Goal: Contribute content

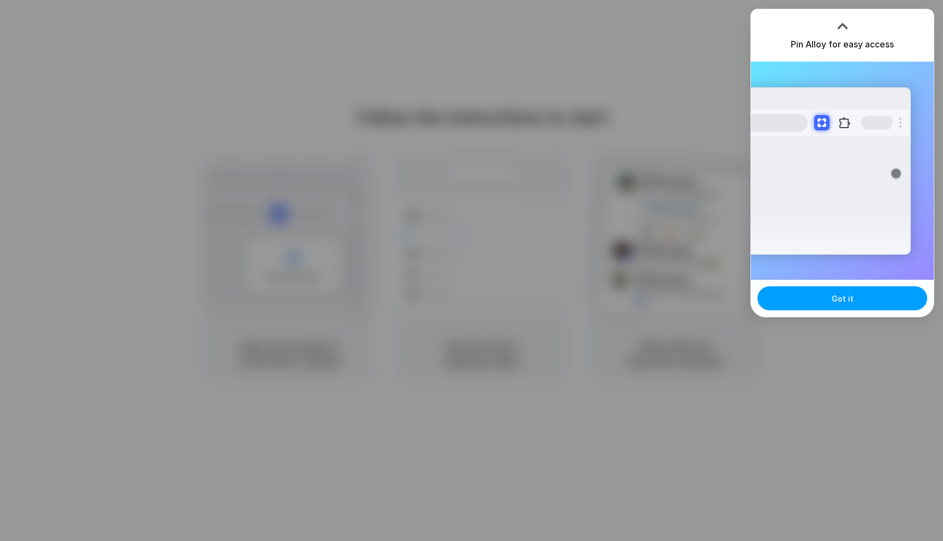
click at [822, 307] on button "Got it" at bounding box center [843, 299] width 170 height 24
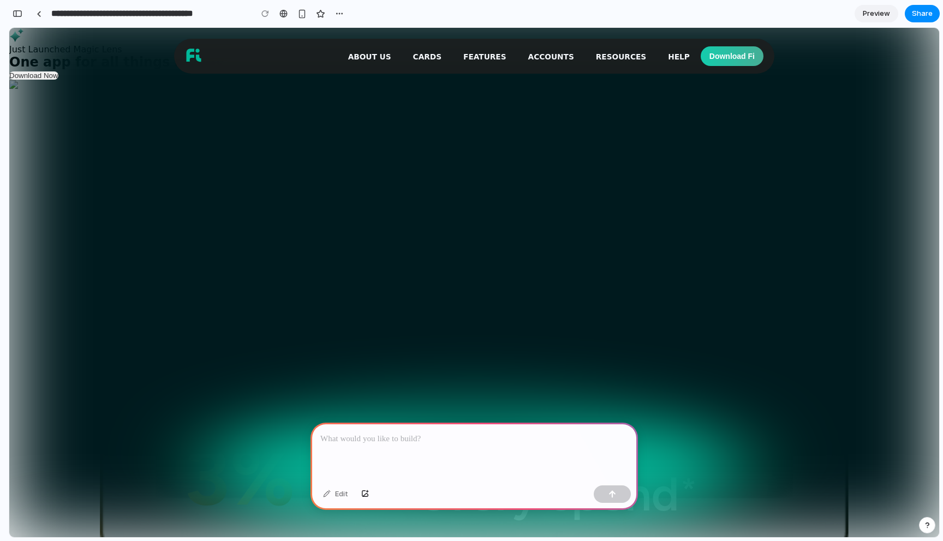
click at [524, 444] on p at bounding box center [474, 439] width 308 height 13
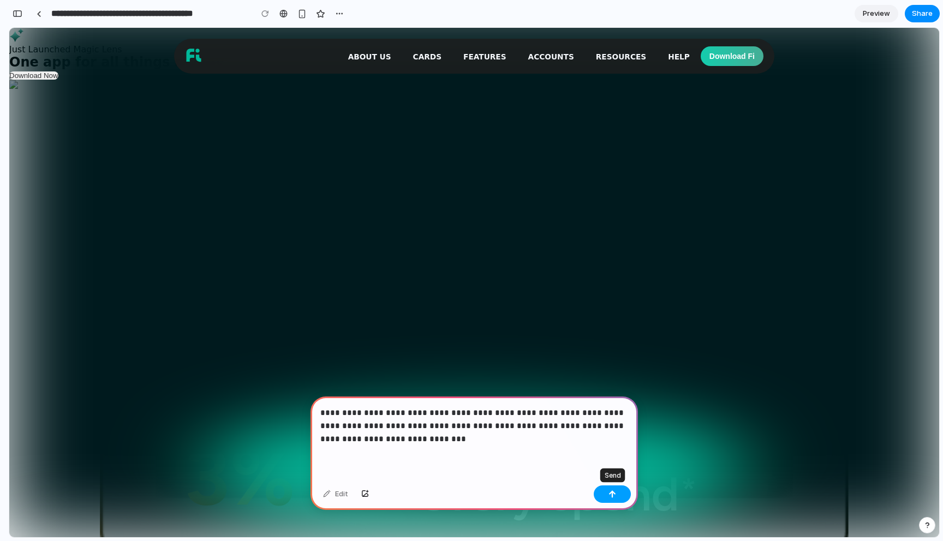
click at [619, 494] on button "button" at bounding box center [612, 494] width 37 height 17
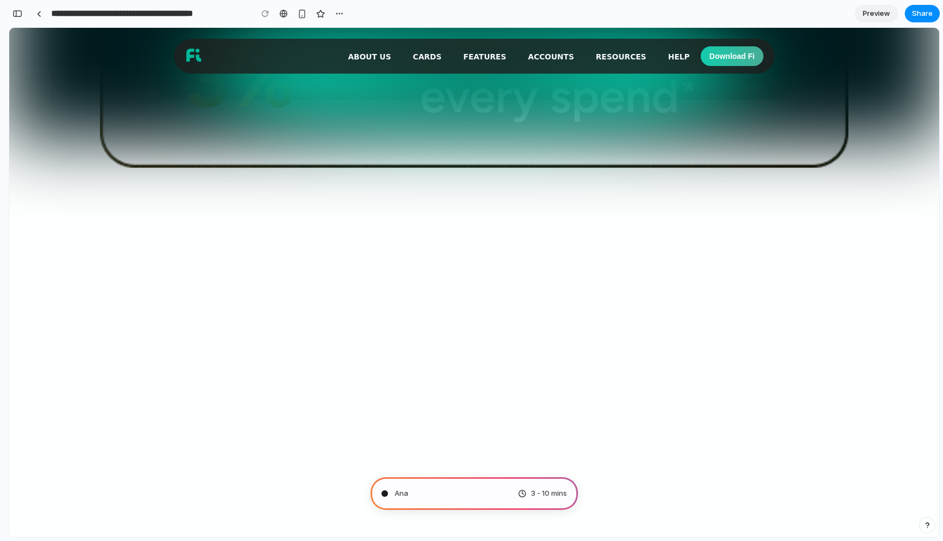
scroll to position [744, 0]
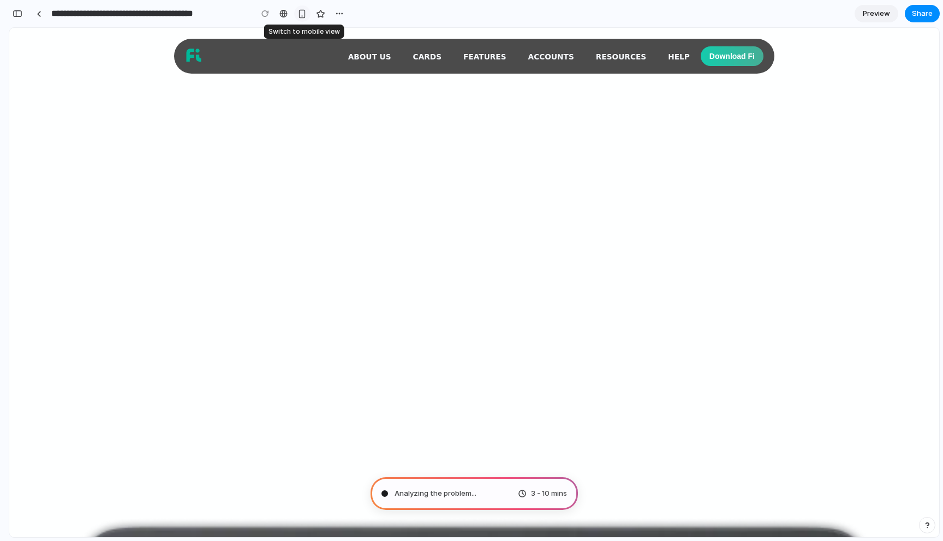
click at [305, 16] on div "button" at bounding box center [301, 13] width 9 height 9
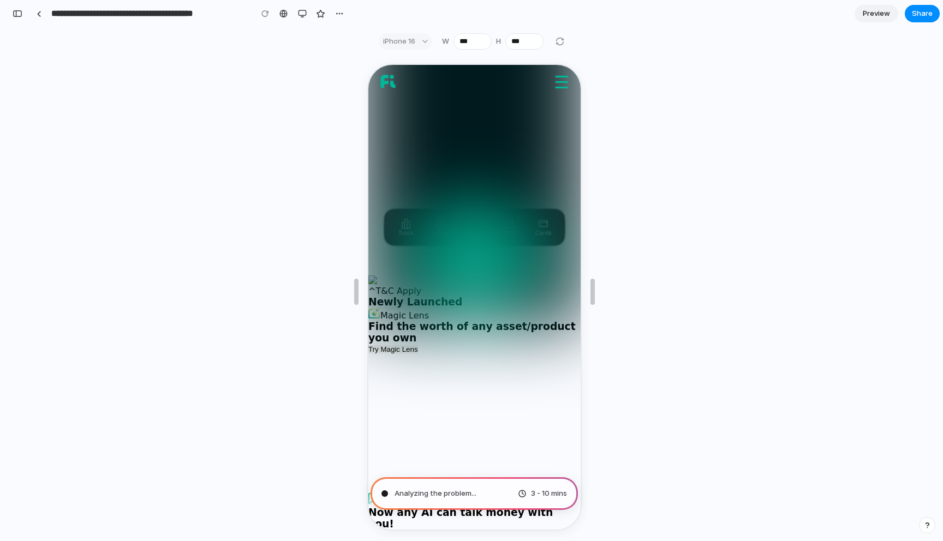
scroll to position [0, 0]
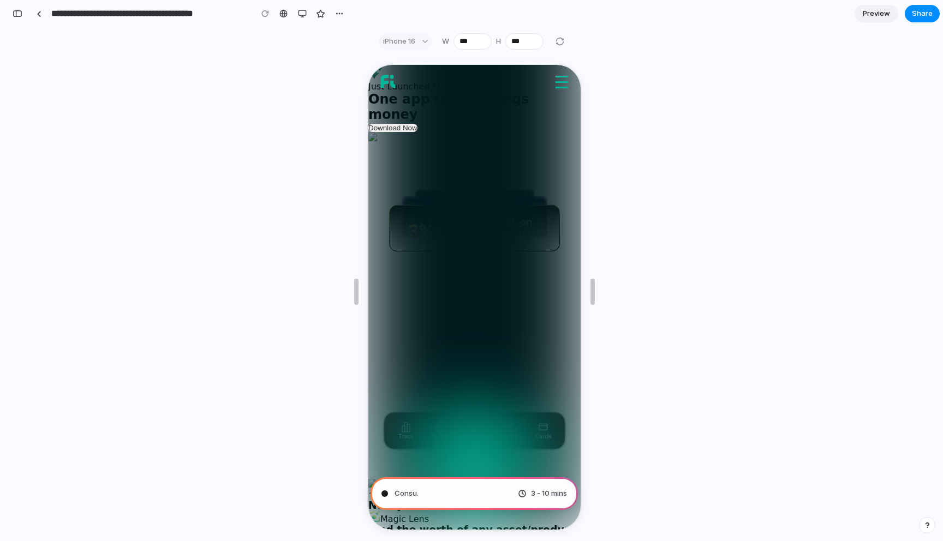
type input "**********"
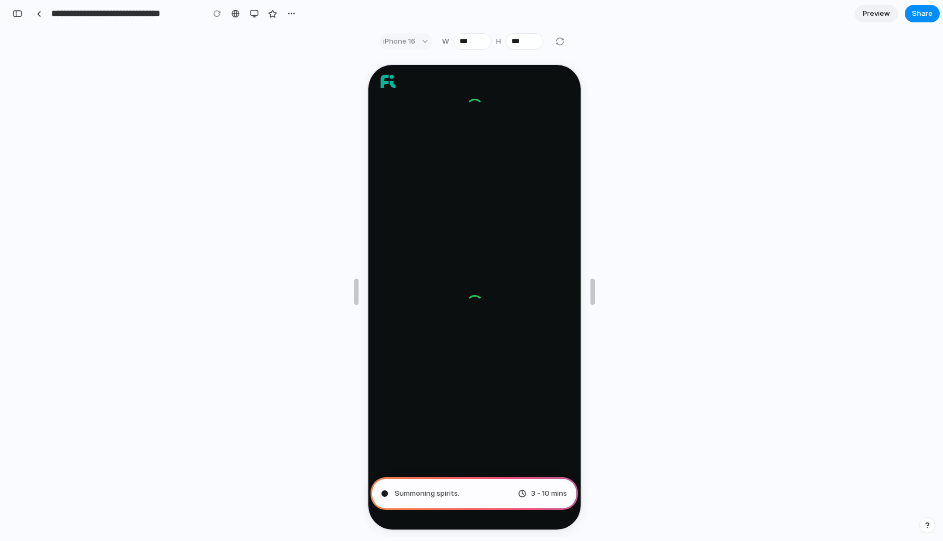
scroll to position [1242, 0]
click at [467, 498] on span "Brewing product ideas" at bounding box center [433, 493] width 77 height 11
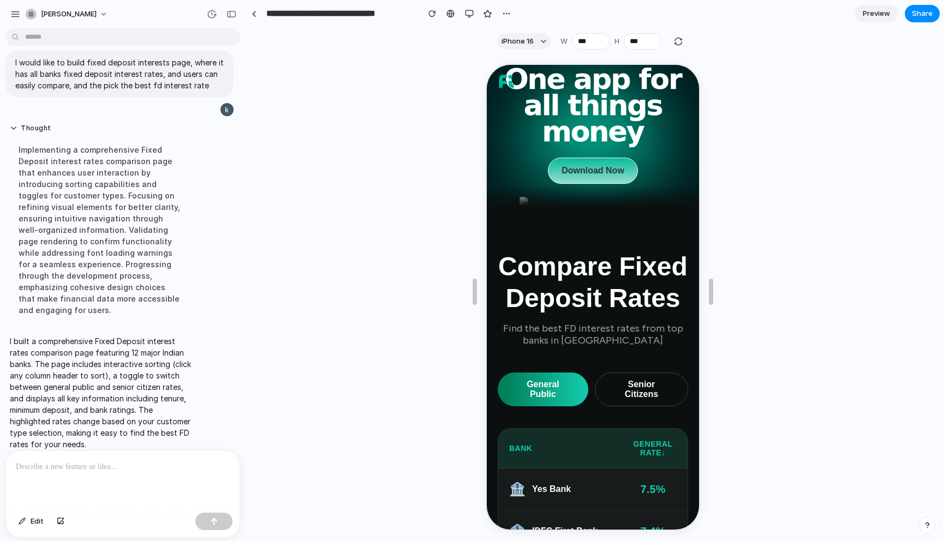
scroll to position [75, 0]
click at [633, 372] on button "Senior Citizens" at bounding box center [639, 389] width 93 height 34
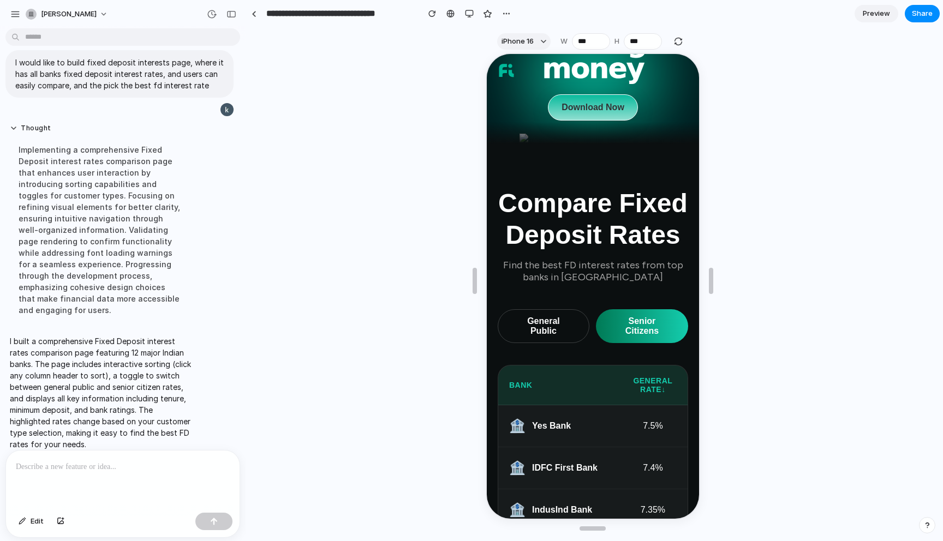
scroll to position [212, 0]
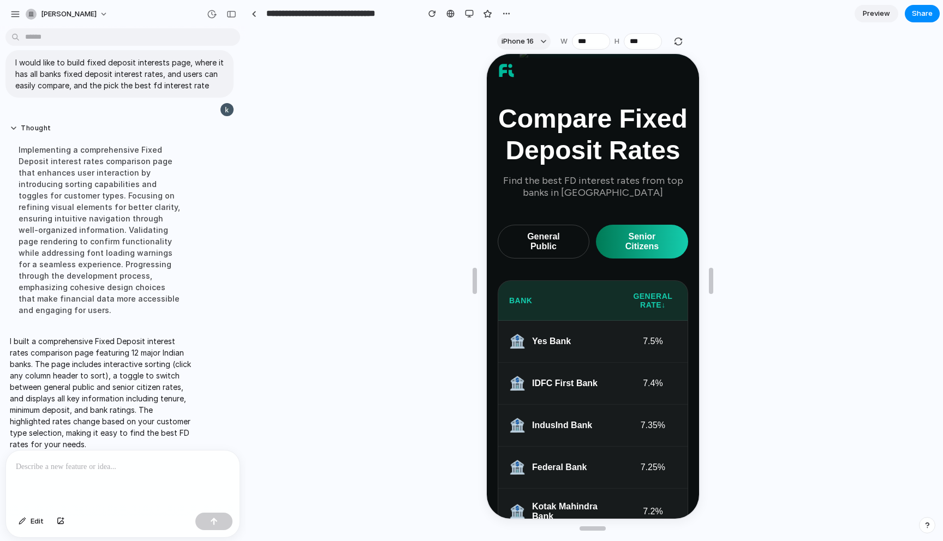
click at [526, 224] on button "General Public" at bounding box center [542, 241] width 92 height 34
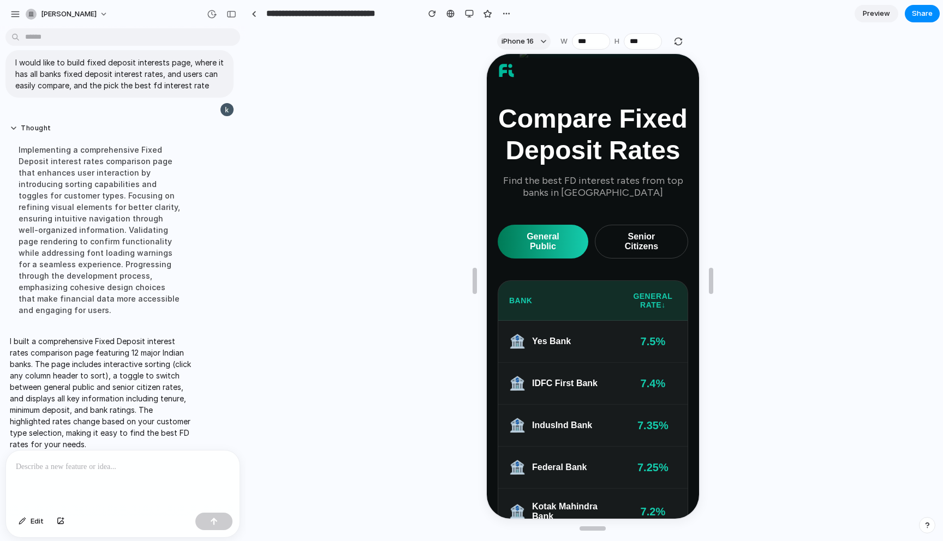
click at [620, 224] on button "Senior Citizens" at bounding box center [639, 241] width 93 height 34
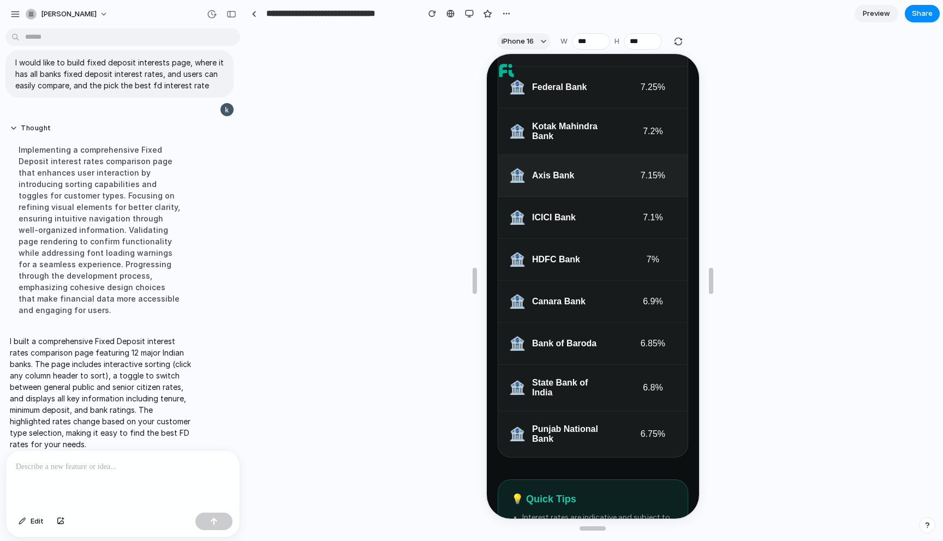
scroll to position [703, 0]
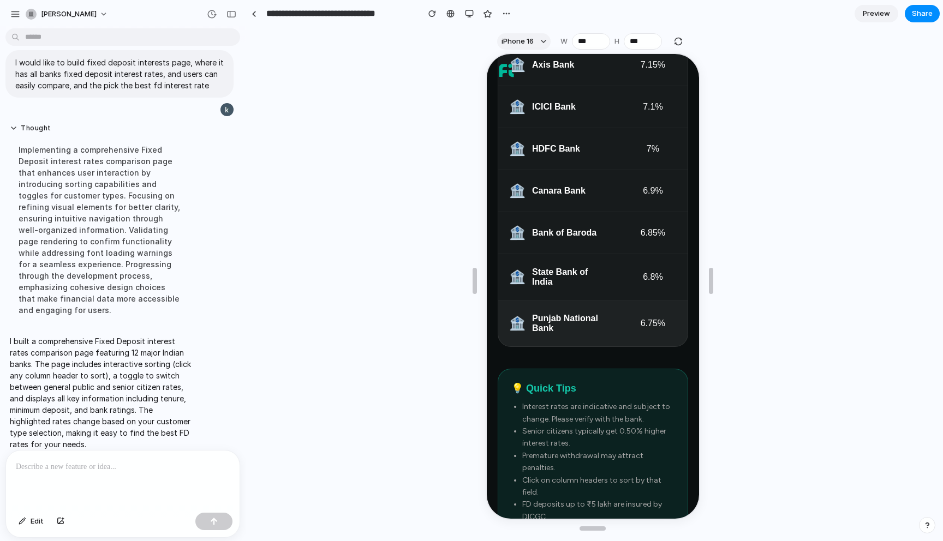
click at [549, 314] on span "Punjab National Bank" at bounding box center [565, 323] width 71 height 20
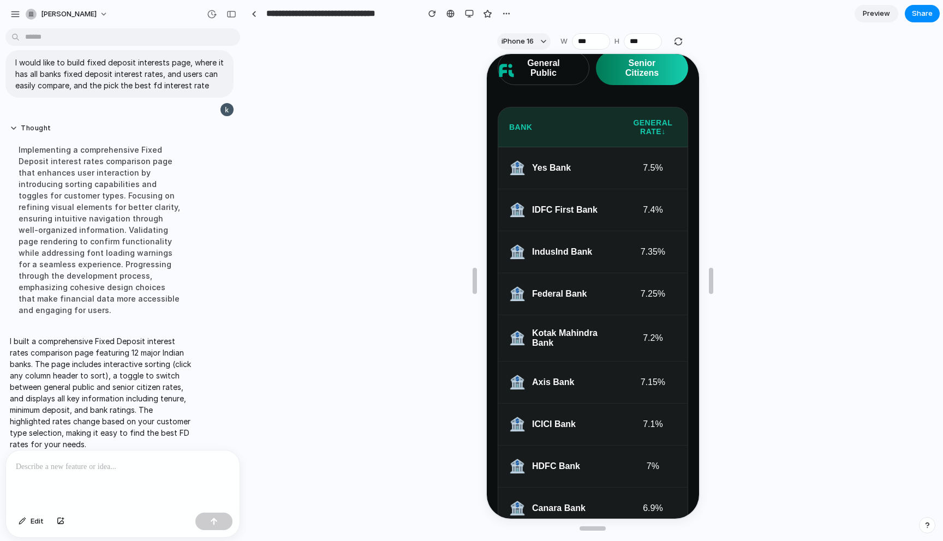
scroll to position [329, 0]
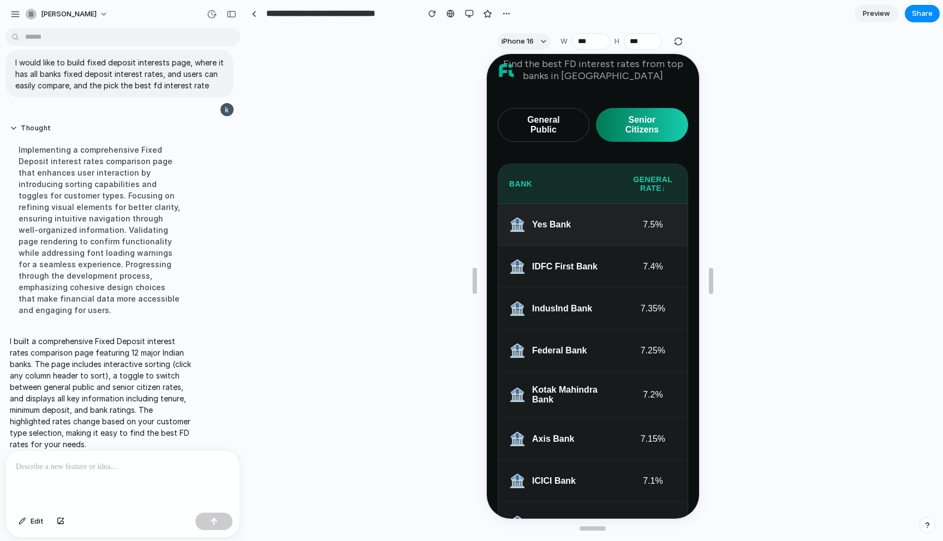
click at [563, 219] on span "Yes Bank" at bounding box center [549, 224] width 39 height 10
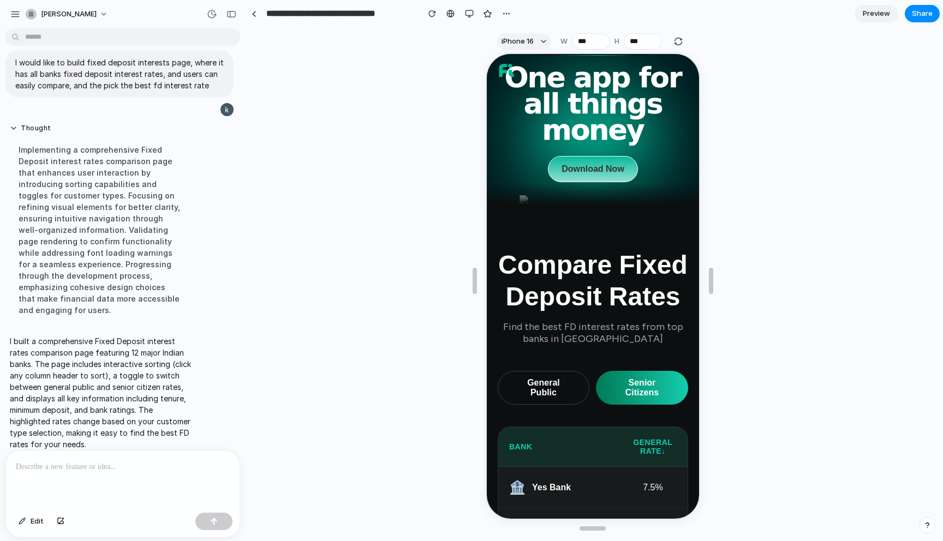
scroll to position [58, 0]
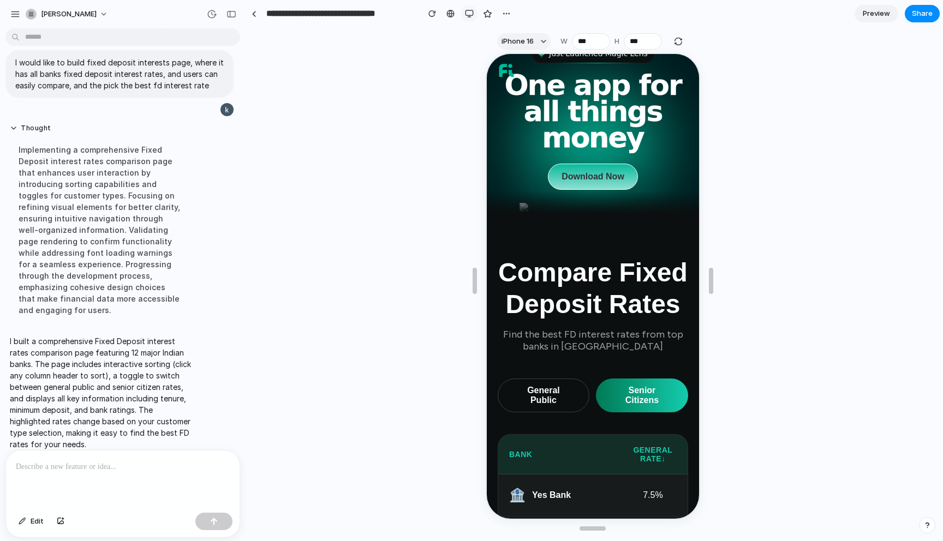
click at [469, 19] on button "button" at bounding box center [469, 13] width 16 height 16
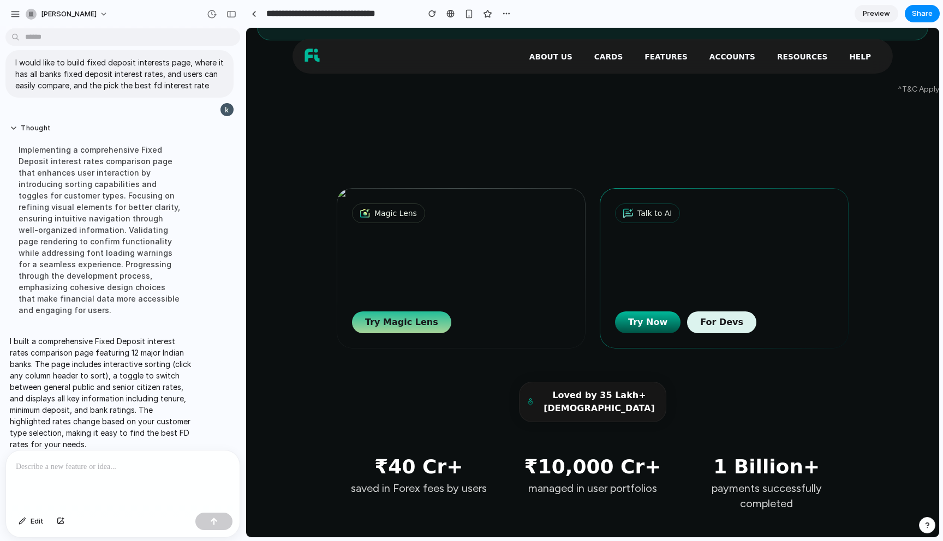
scroll to position [0, 0]
